Goal: Information Seeking & Learning: Learn about a topic

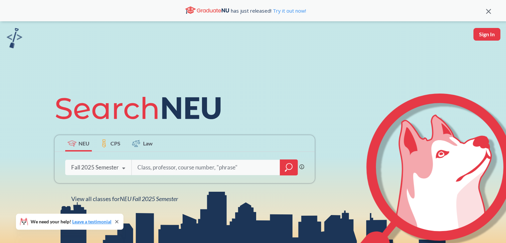
click at [159, 168] on input "search" at bounding box center [206, 167] width 138 height 14
type input "c"
type input "[PERSON_NAME]"
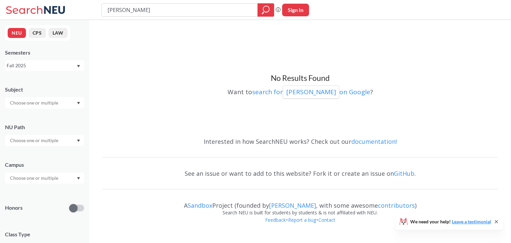
click at [125, 8] on input "[PERSON_NAME]" at bounding box center [180, 9] width 146 height 11
type input "[PERSON_NAME]"
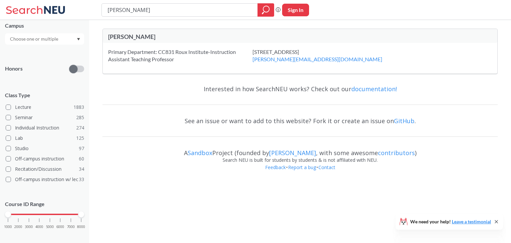
scroll to position [146, 0]
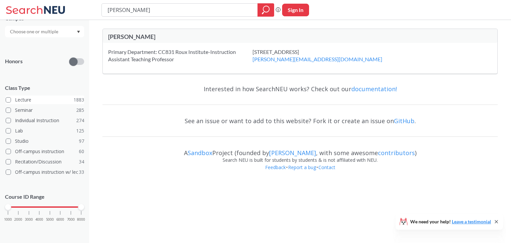
click at [9, 99] on span at bounding box center [8, 99] width 5 height 5
click at [15, 99] on input "Lecture 1883" at bounding box center [17, 98] width 5 height 5
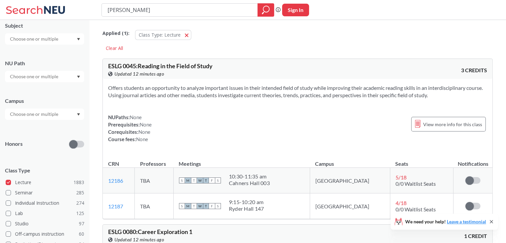
scroll to position [146, 0]
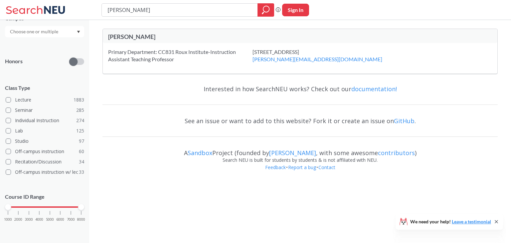
type input "[PERSON_NAME]"
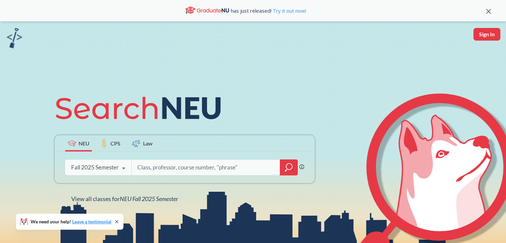
click at [286, 165] on icon "magnifying glass" at bounding box center [289, 167] width 8 height 9
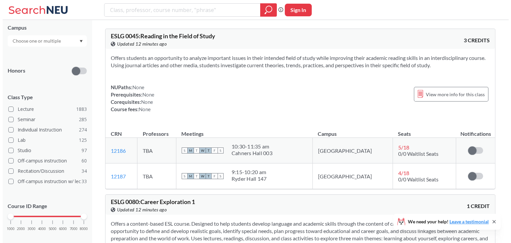
scroll to position [146, 0]
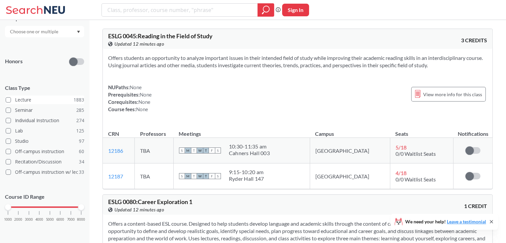
click at [9, 99] on span at bounding box center [8, 99] width 5 height 5
click at [15, 99] on input "Lecture 1883" at bounding box center [17, 98] width 5 height 5
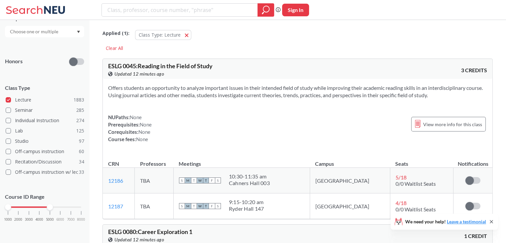
click at [49, 208] on div "1000 2000 3000 4000 5000 6000 7000 8000" at bounding box center [44, 206] width 73 height 5
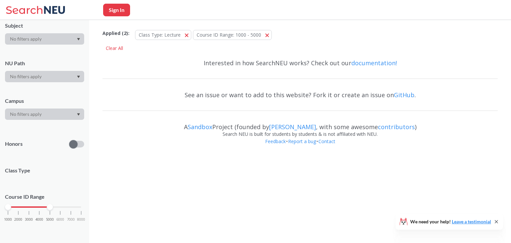
scroll to position [146, 0]
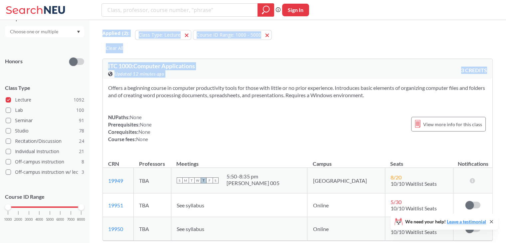
drag, startPoint x: 50, startPoint y: 207, endPoint x: 99, endPoint y: 211, distance: 48.7
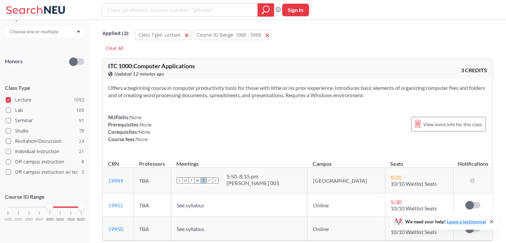
drag, startPoint x: 10, startPoint y: 207, endPoint x: 51, endPoint y: 206, distance: 40.2
click at [51, 206] on div at bounding box center [50, 207] width 6 height 6
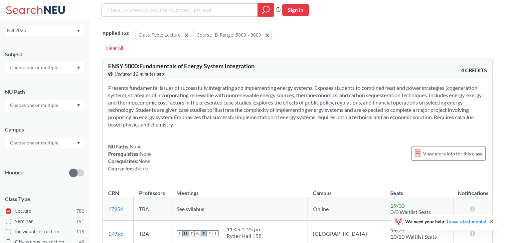
scroll to position [13, 0]
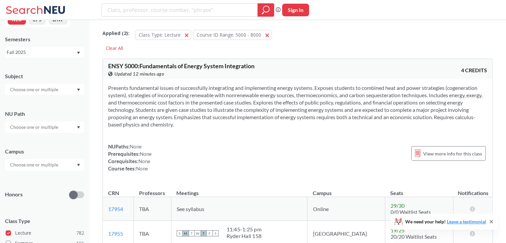
click at [39, 93] on input "text" at bounding box center [35, 89] width 56 height 8
click at [34, 107] on p "Computer Science" at bounding box center [46, 108] width 75 height 7
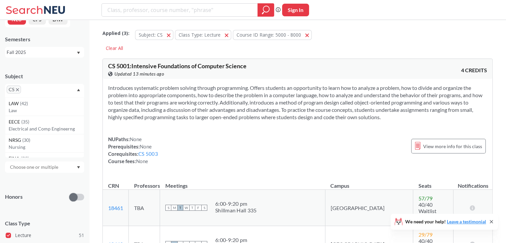
click at [60, 64] on div "NEU CPS LAW Semesters Fall 2025 Subject CS LAW ( 42 ) Law EECE ( 35 ) Electrica…" at bounding box center [44, 131] width 89 height 223
click at [37, 129] on input "text" at bounding box center [35, 129] width 56 height 8
click at [38, 117] on div "NU Path" at bounding box center [44, 115] width 79 height 7
click at [30, 163] on input "text" at bounding box center [35, 167] width 56 height 8
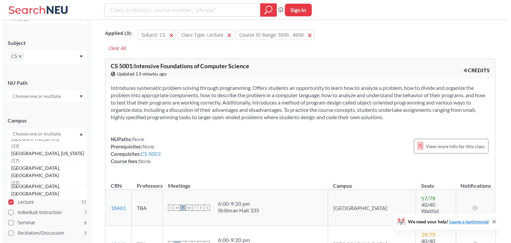
scroll to position [66, 0]
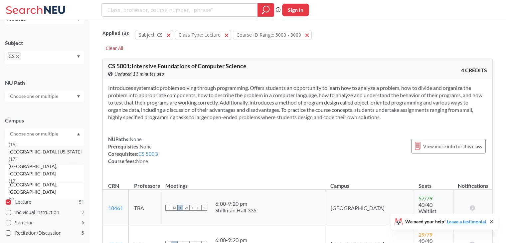
click at [33, 160] on div "[GEOGRAPHIC_DATA], [US_STATE] ( 17 )" at bounding box center [44, 155] width 79 height 18
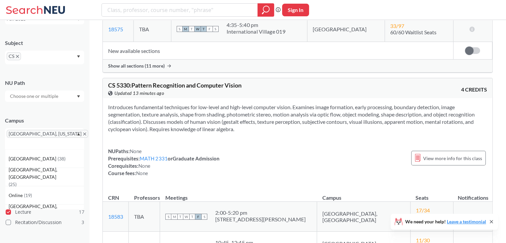
scroll to position [2261, 0]
